Goal: Information Seeking & Learning: Find contact information

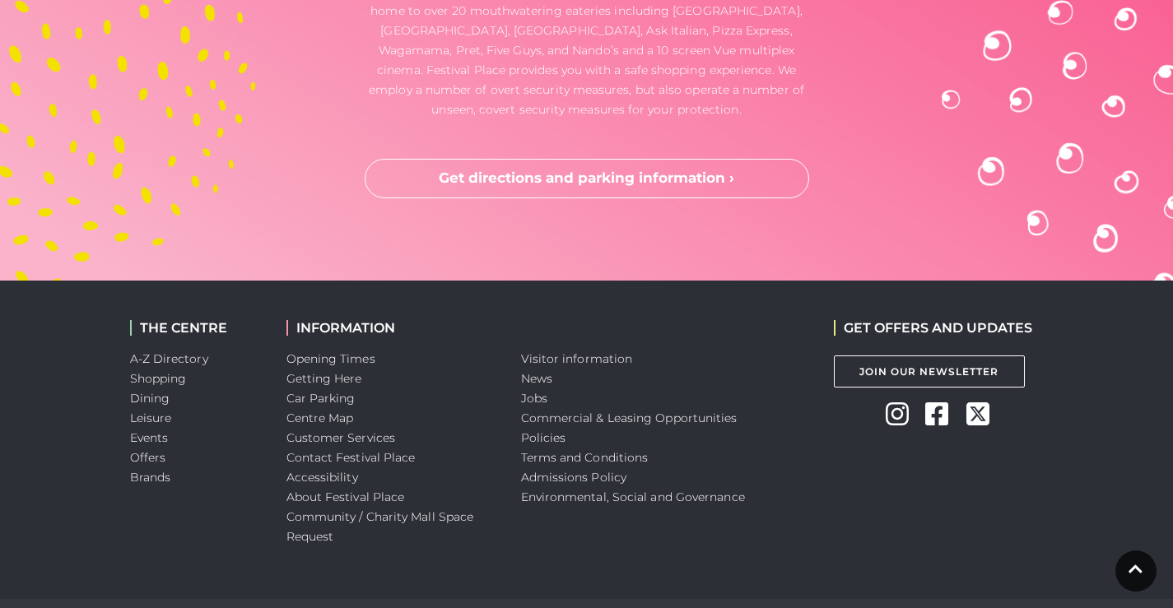
scroll to position [4453, 0]
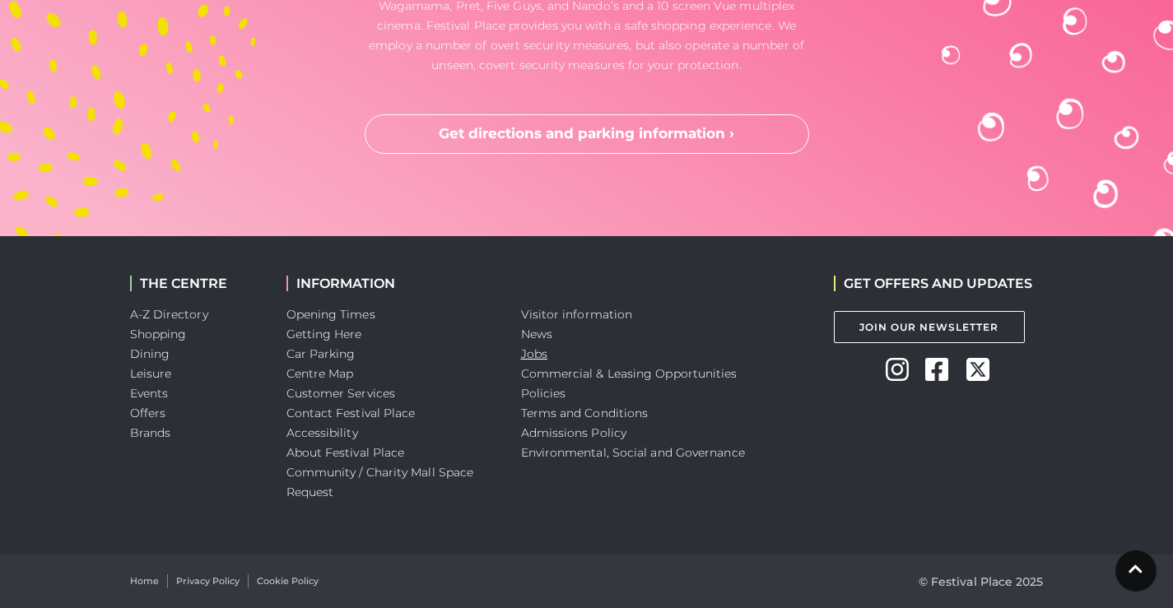
click at [536, 350] on link "Jobs" at bounding box center [534, 353] width 26 height 15
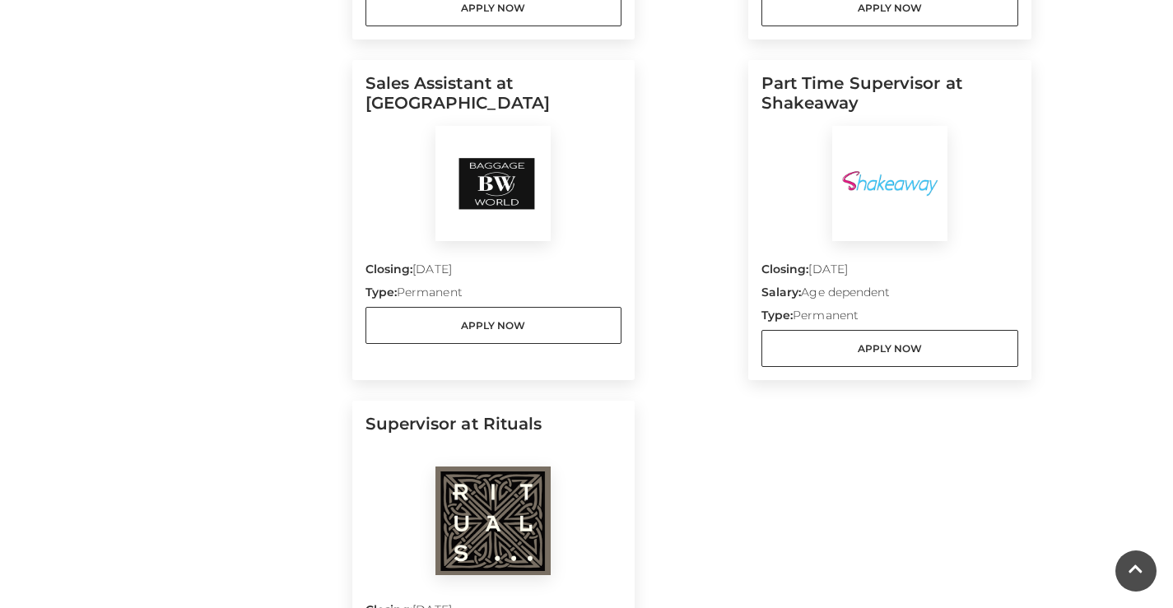
scroll to position [1152, 0]
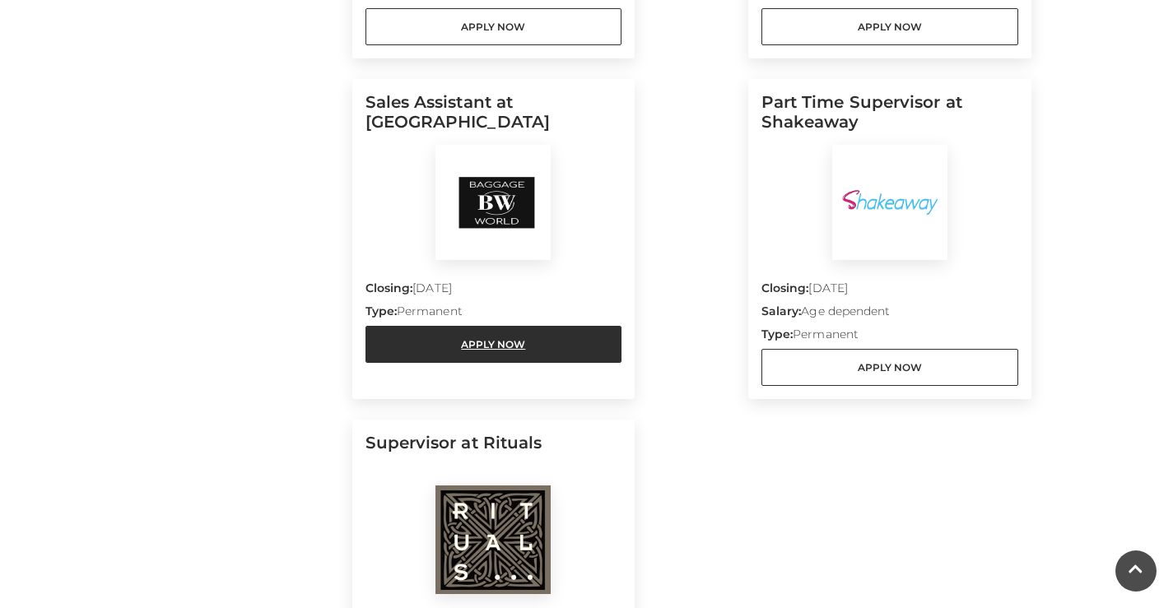
click at [496, 341] on link "Apply Now" at bounding box center [493, 344] width 257 height 37
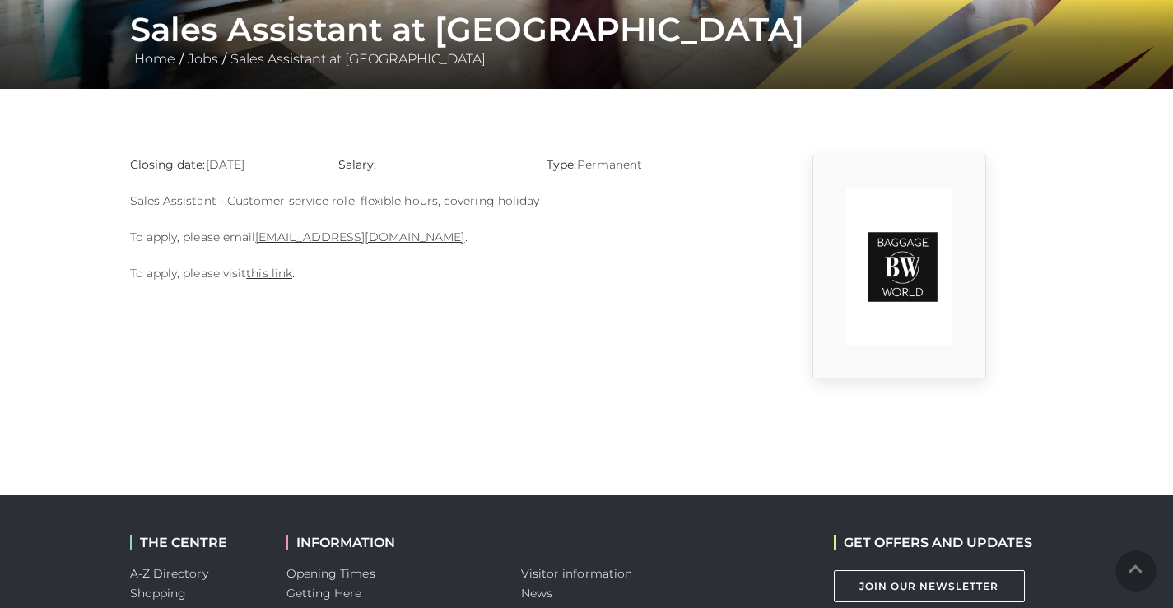
scroll to position [329, 0]
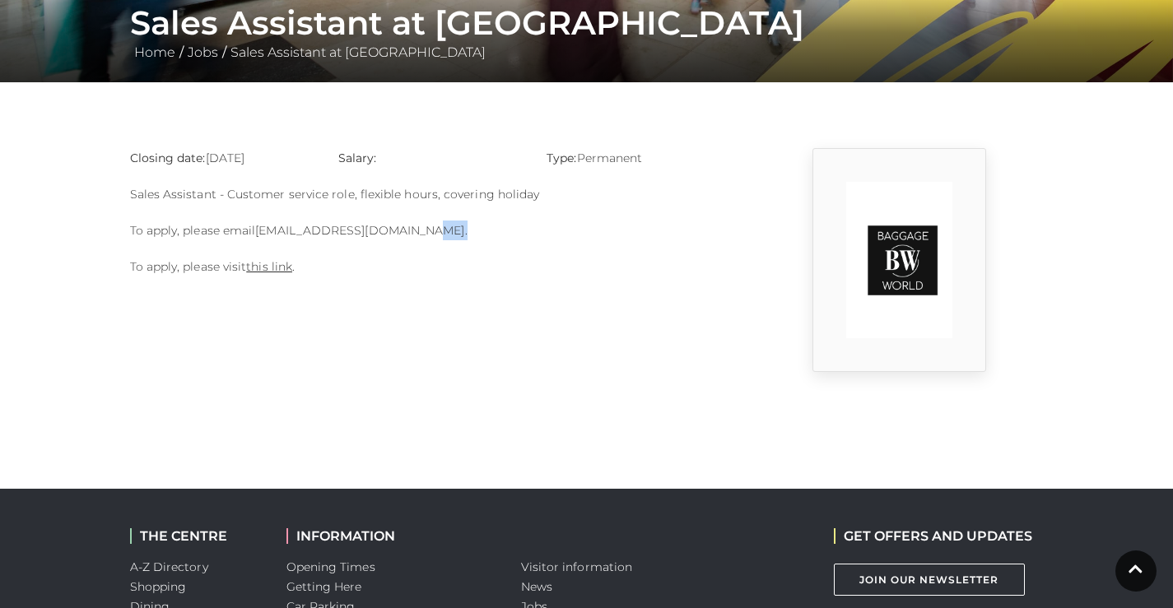
drag, startPoint x: 467, startPoint y: 230, endPoint x: 420, endPoint y: 230, distance: 46.9
click at [420, 230] on p "To apply, please email [EMAIL_ADDRESS][DOMAIN_NAME] ." at bounding box center [430, 231] width 601 height 20
click at [285, 202] on p "Sales Assistant - Customer service role, flexible hours, covering holiday" at bounding box center [430, 194] width 601 height 20
drag, startPoint x: 264, startPoint y: 212, endPoint x: 279, endPoint y: 230, distance: 22.8
click at [279, 230] on div "Closing date: [DATE] Salary: Type: Permanent Sales Assistant - Customer service…" at bounding box center [430, 260] width 625 height 224
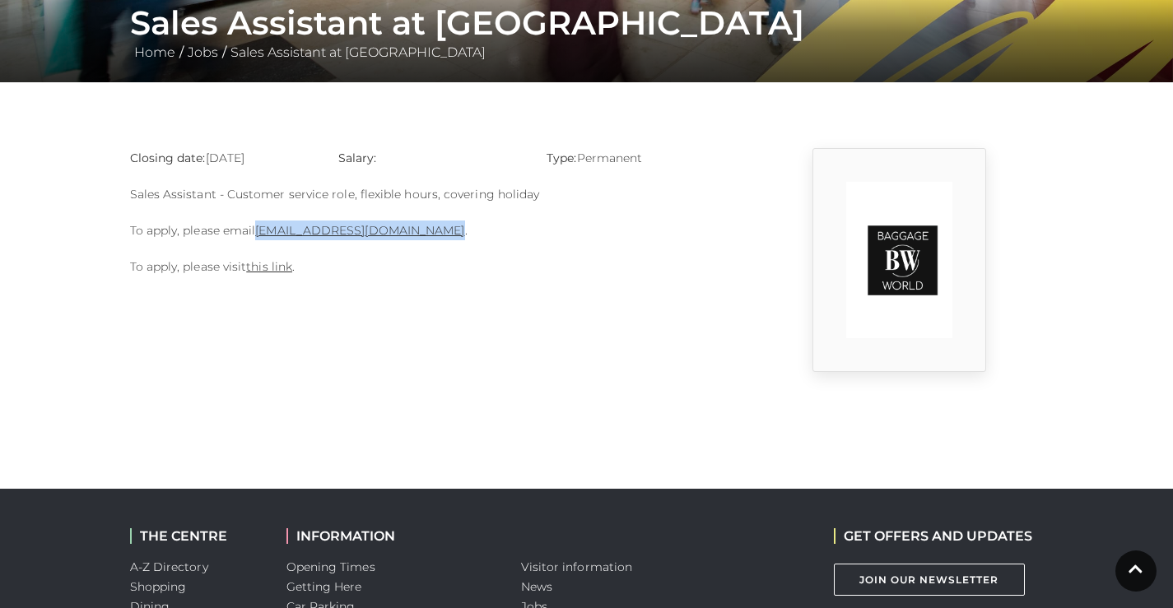
drag, startPoint x: 259, startPoint y: 213, endPoint x: 435, endPoint y: 238, distance: 177.8
click at [435, 238] on div "Closing date: [DATE] Salary: Type: Permanent Sales Assistant - Customer service…" at bounding box center [430, 260] width 625 height 224
copy link "Charbel@baggagefactory.co.uk"
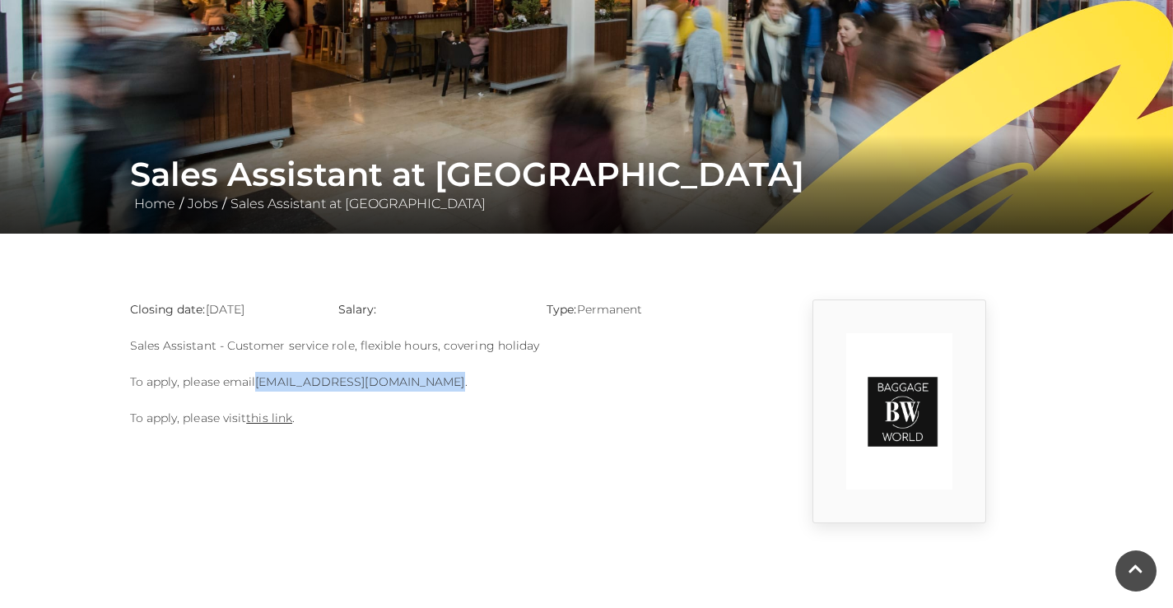
scroll to position [165, 0]
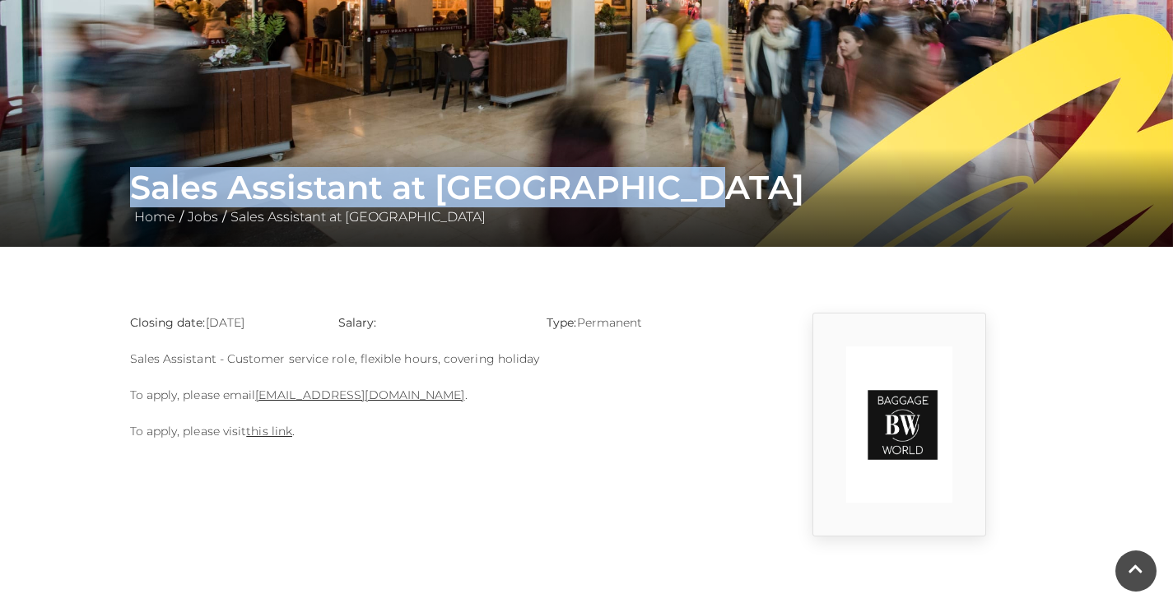
drag, startPoint x: 128, startPoint y: 187, endPoint x: 731, endPoint y: 174, distance: 602.5
click at [731, 174] on div "Sales Assistant at Baggage World Home / Jobs / Sales Assistant at Baggage World" at bounding box center [587, 197] width 938 height 59
drag, startPoint x: 505, startPoint y: 172, endPoint x: 470, endPoint y: 197, distance: 43.6
copy h1 "Sales Assistant at [GEOGRAPHIC_DATA]"
